Goal: Information Seeking & Learning: Find specific fact

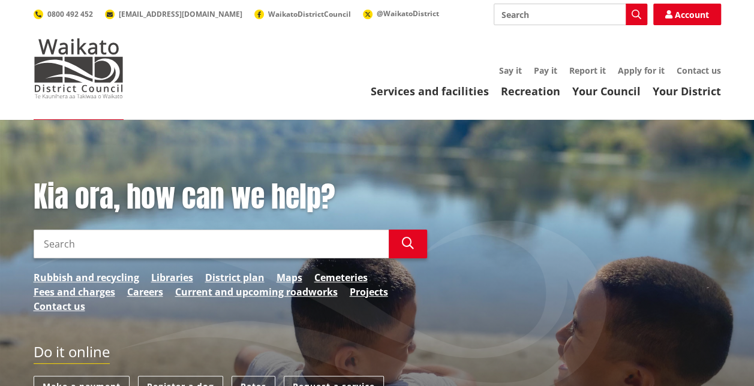
click at [509, 17] on input "Search" at bounding box center [571, 15] width 154 height 22
type input "election dates"
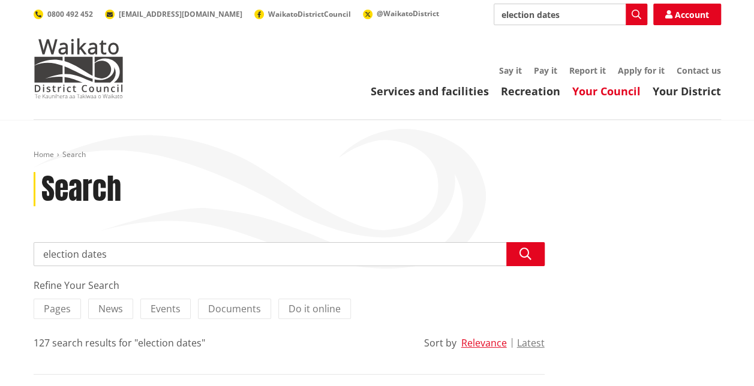
click at [596, 88] on link "Your Council" at bounding box center [606, 91] width 68 height 14
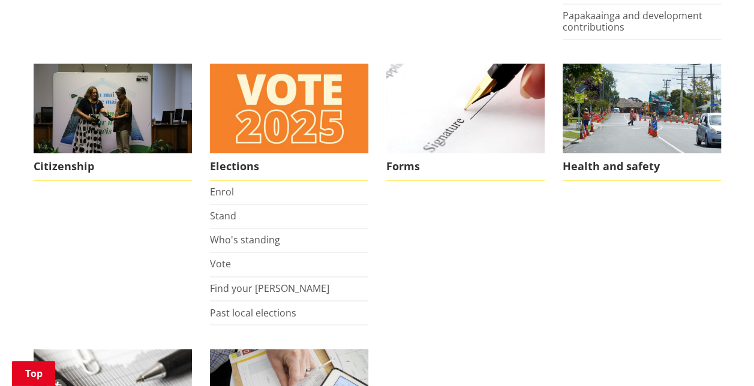
scroll to position [838, 0]
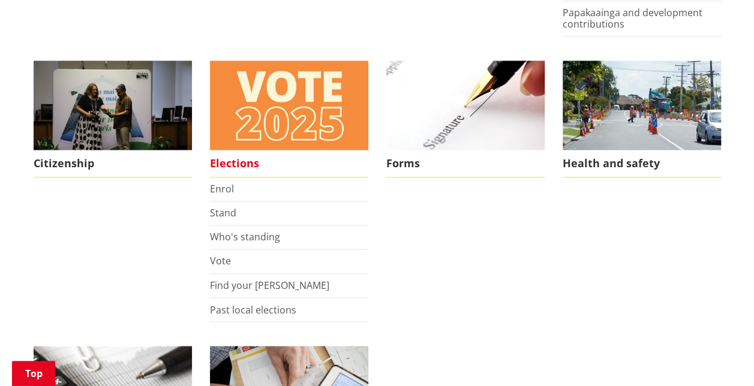
click at [299, 144] on img at bounding box center [289, 105] width 158 height 89
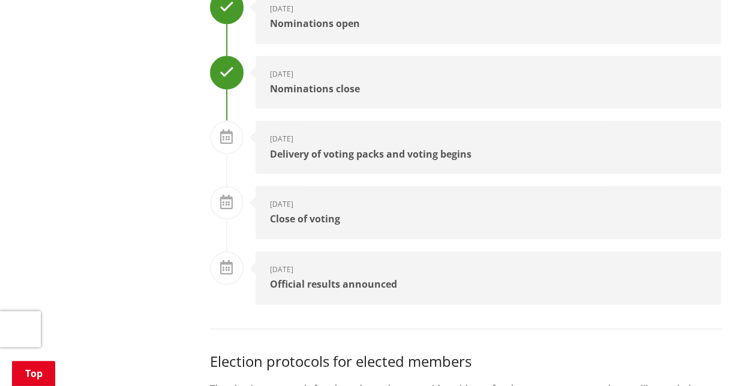
scroll to position [720, 0]
